Goal: Task Accomplishment & Management: Use online tool/utility

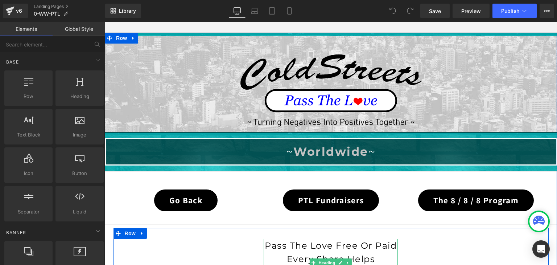
scroll to position [73, 0]
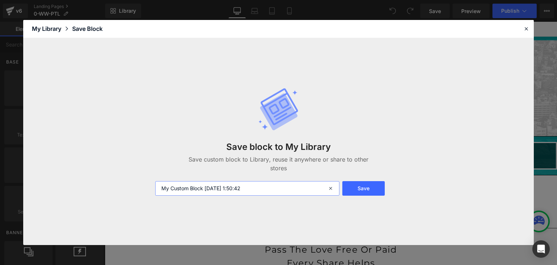
drag, startPoint x: 254, startPoint y: 187, endPoint x: 152, endPoint y: 190, distance: 101.3
click at [152, 190] on div "My Custom Block [DATE] 1:50:42" at bounding box center [246, 188] width 191 height 15
click at [206, 188] on input "Pass The Love Cars" at bounding box center [247, 188] width 184 height 15
type input "Pass The Love Cards"
click at [364, 185] on button "Save" at bounding box center [363, 188] width 42 height 15
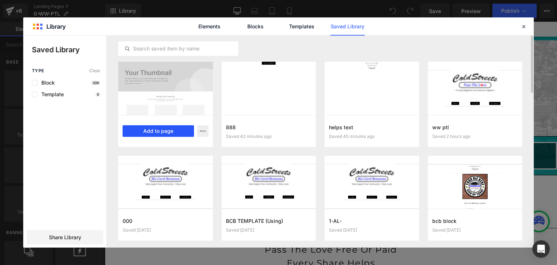
click at [172, 132] on button "Add to page" at bounding box center [158, 131] width 71 height 12
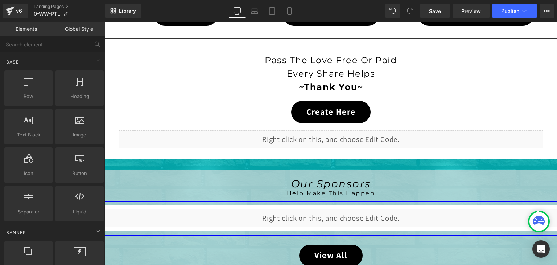
scroll to position [729, 0]
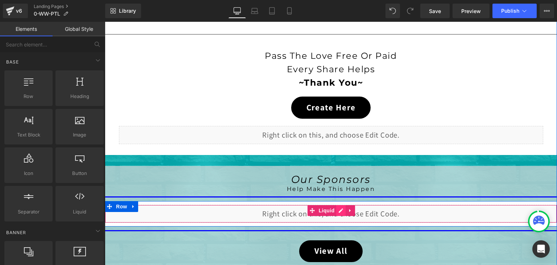
click at [336, 205] on div "Liquid" at bounding box center [331, 214] width 452 height 18
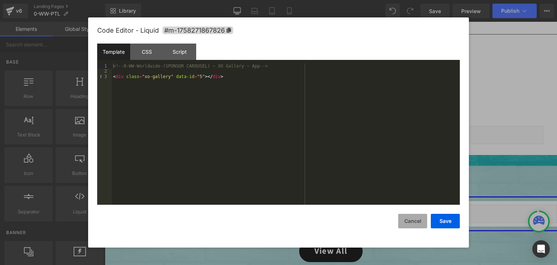
click at [413, 224] on button "Cancel" at bounding box center [412, 221] width 29 height 15
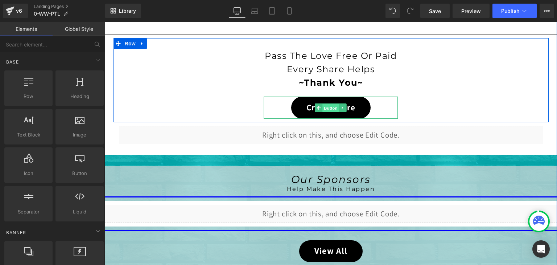
click at [324, 104] on span "Button" at bounding box center [331, 107] width 17 height 9
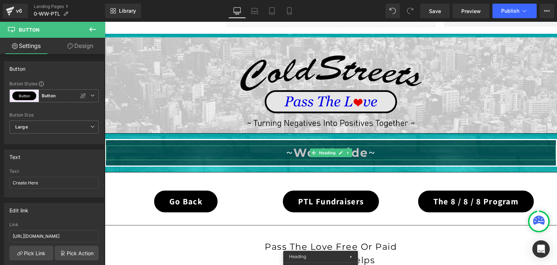
scroll to position [547, 0]
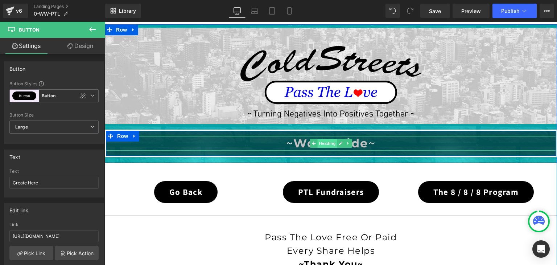
click at [330, 137] on div "~ Worldwide ~ Heading" at bounding box center [331, 143] width 450 height 14
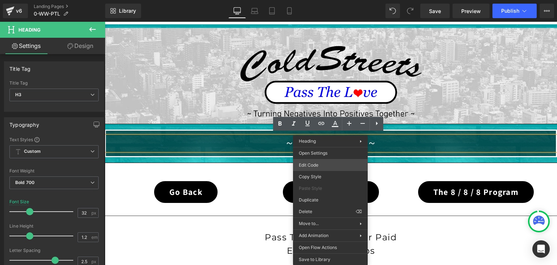
click at [313, 0] on div "Heading You are previewing how the will restyle your page. You can not edit Ele…" at bounding box center [278, 0] width 557 height 0
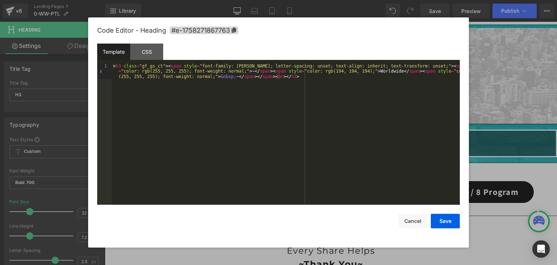
click at [359, 71] on div "< h3 class = "gf_gs_ct" > < span style = "font-family: Montserrat; letter-spaci…" at bounding box center [286, 149] width 348 height 172
click at [383, 71] on div "< h3 class = "gf_gs_ct" > < span style = "font-family: Montserrat; letter-spaci…" at bounding box center [286, 149] width 348 height 172
click at [443, 222] on button "Save" at bounding box center [445, 221] width 29 height 15
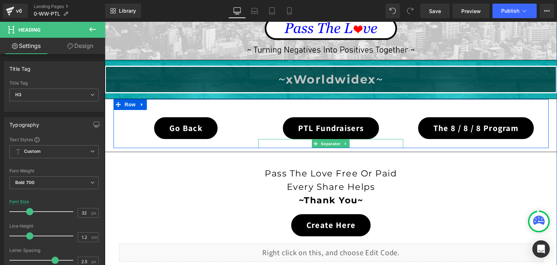
scroll to position [620, 0]
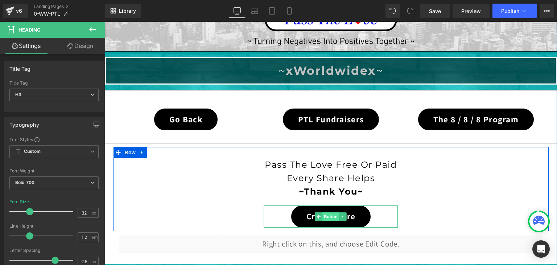
click at [325, 212] on span "Button" at bounding box center [331, 216] width 17 height 9
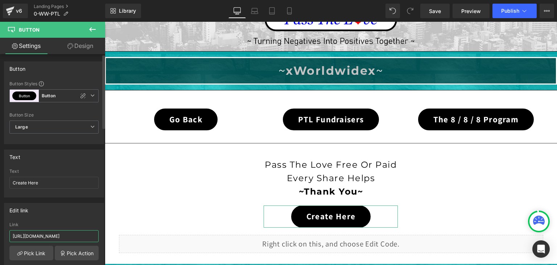
scroll to position [0, 17]
drag, startPoint x: 89, startPoint y: 236, endPoint x: 101, endPoint y: 237, distance: 12.3
click at [101, 237] on div "Edit link [URL][DOMAIN_NAME] Link [URL][DOMAIN_NAME] Pick Link Pick Action Curr…" at bounding box center [54, 246] width 108 height 99
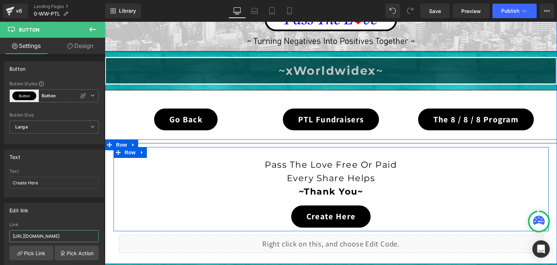
scroll to position [0, 0]
type input "[URL][DOMAIN_NAME]"
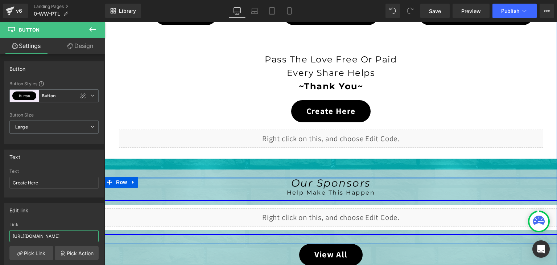
scroll to position [729, 0]
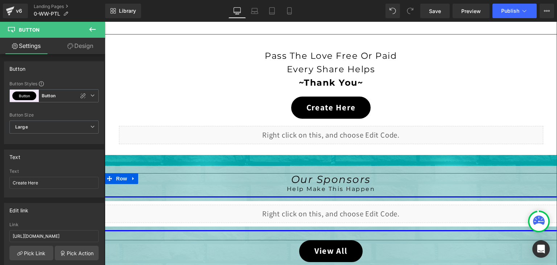
click at [322, 206] on div "Liquid" at bounding box center [331, 214] width 452 height 18
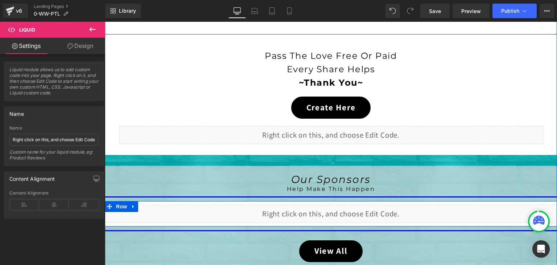
click at [338, 209] on div "Liquid" at bounding box center [331, 214] width 452 height 18
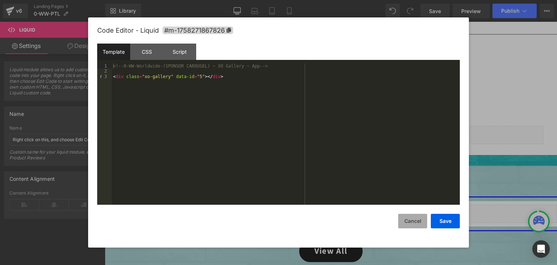
click at [411, 223] on button "Cancel" at bounding box center [412, 221] width 29 height 15
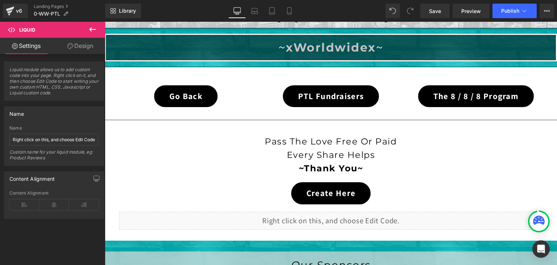
scroll to position [620, 0]
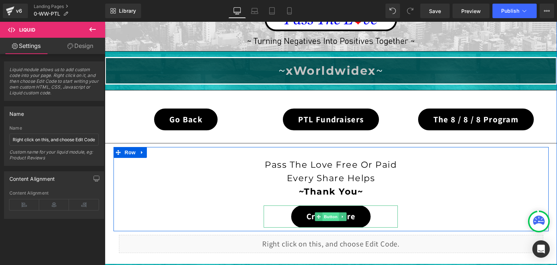
click at [330, 212] on span "Button" at bounding box center [331, 216] width 17 height 9
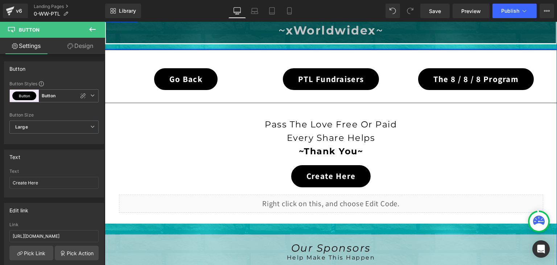
scroll to position [692, 0]
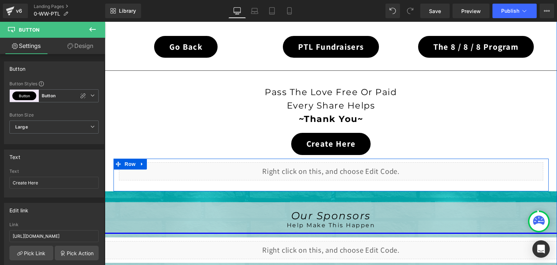
click at [335, 165] on div "Liquid" at bounding box center [331, 171] width 424 height 18
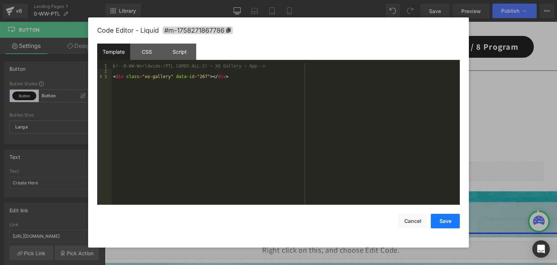
click at [444, 224] on button "Save" at bounding box center [445, 221] width 29 height 15
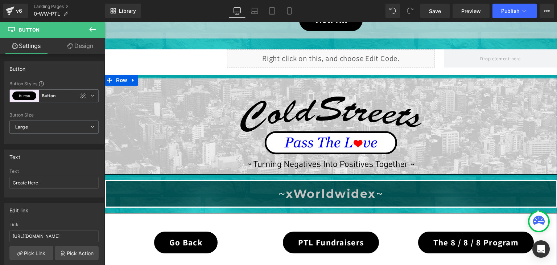
scroll to position [456, 0]
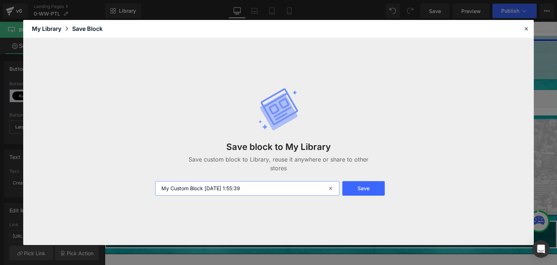
drag, startPoint x: 254, startPoint y: 185, endPoint x: 150, endPoint y: 186, distance: 103.7
click at [150, 186] on div "Save block to My Library Save custom block to Library, reuse it anywhere or sha…" at bounding box center [278, 141] width 511 height 207
drag, startPoint x: 177, startPoint y: 188, endPoint x: 157, endPoint y: 188, distance: 20.0
click at [157, 188] on input "Paste PTL Cards Using" at bounding box center [247, 188] width 184 height 15
click at [189, 187] on input "PTL Cards Using" at bounding box center [247, 188] width 184 height 15
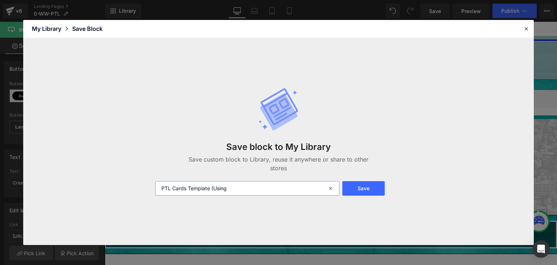
click at [230, 192] on input "PTL Cards Template (Using" at bounding box center [247, 188] width 184 height 15
type input "PTL Cards Template (Using)"
click at [350, 187] on button "Save" at bounding box center [363, 188] width 42 height 15
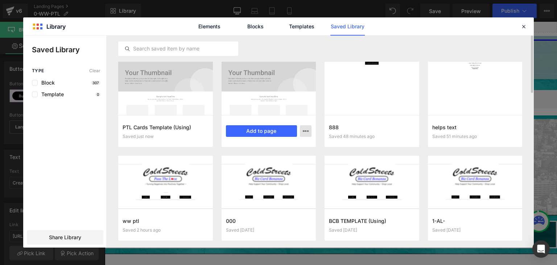
click at [305, 134] on button "button" at bounding box center [306, 131] width 12 height 12
click at [255, 162] on p "Delete" at bounding box center [250, 162] width 15 height 7
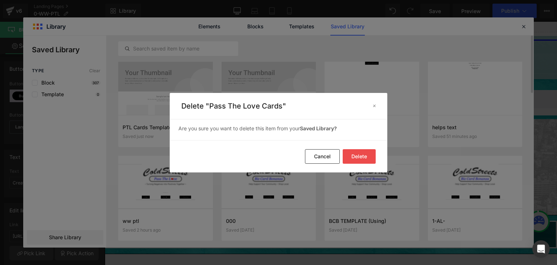
click at [363, 156] on button "Delete" at bounding box center [359, 156] width 33 height 15
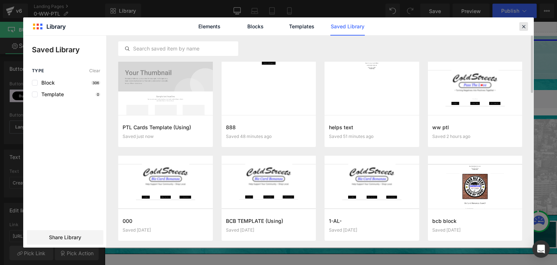
click at [522, 26] on icon at bounding box center [523, 26] width 7 height 7
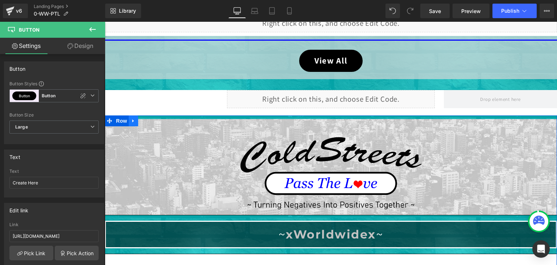
click at [129, 115] on link at bounding box center [133, 120] width 9 height 11
click at [150, 118] on icon at bounding box center [152, 120] width 5 height 5
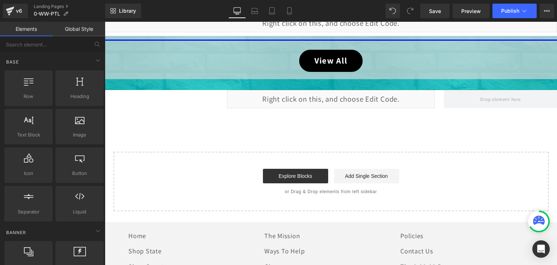
click at [531, 217] on div at bounding box center [539, 221] width 19 height 19
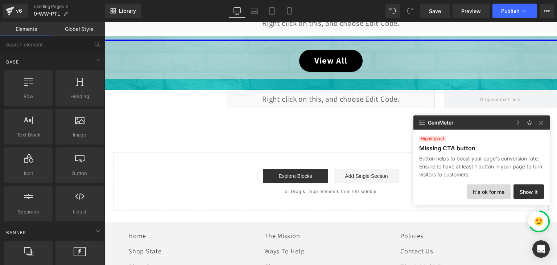
click at [500, 191] on button "It's ok for me" at bounding box center [489, 191] width 44 height 15
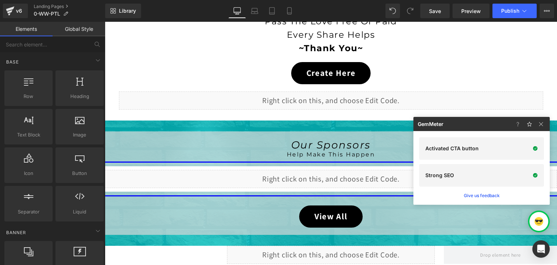
scroll to position [239, 0]
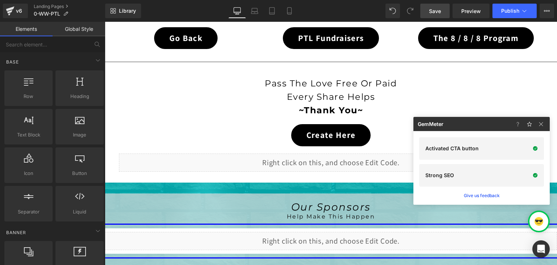
click at [440, 6] on link "Save" at bounding box center [434, 11] width 29 height 15
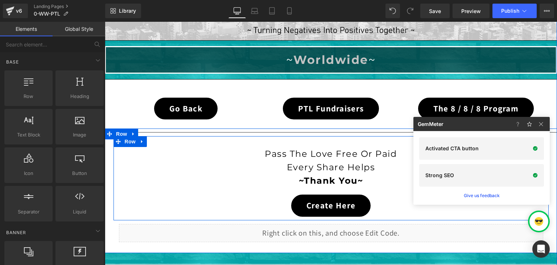
scroll to position [145, 0]
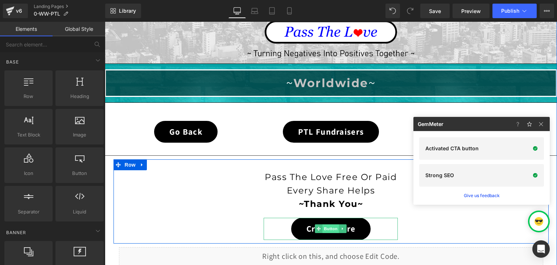
click at [324, 228] on span "Button" at bounding box center [331, 228] width 17 height 9
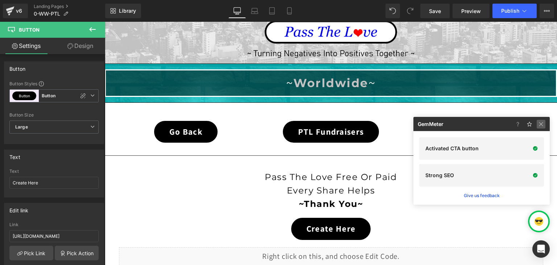
click at [540, 122] on img at bounding box center [541, 124] width 9 height 9
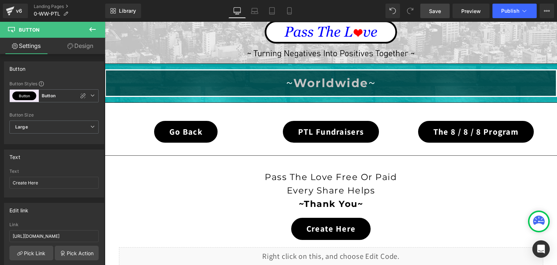
click at [433, 10] on span "Save" at bounding box center [435, 11] width 12 height 8
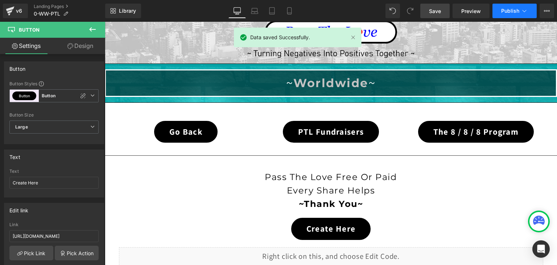
click at [524, 13] on icon at bounding box center [524, 10] width 7 height 7
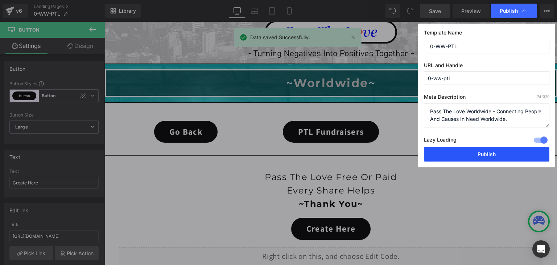
click at [495, 148] on button "Publish" at bounding box center [486, 154] width 125 height 15
